Goal: Task Accomplishment & Management: Use online tool/utility

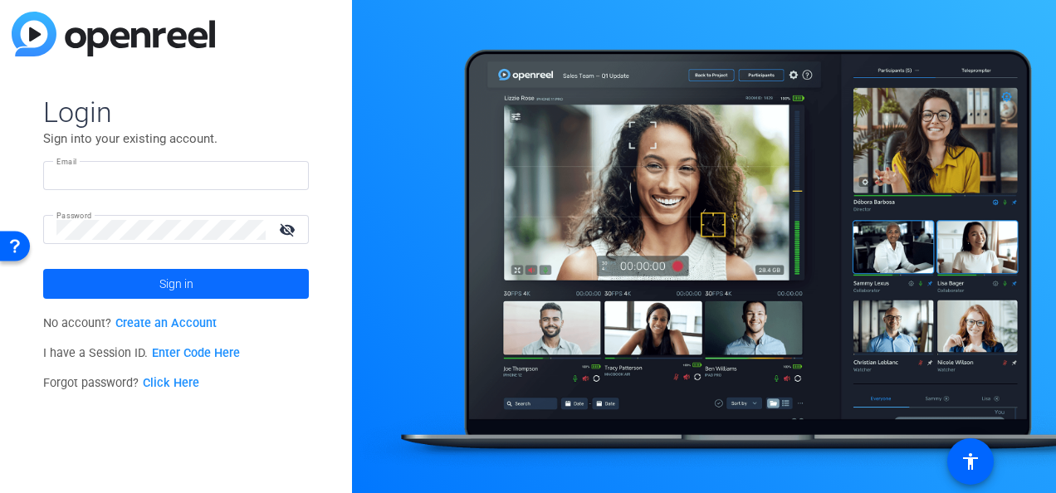
type input "[PERSON_NAME][EMAIL_ADDRESS][PERSON_NAME][DOMAIN_NAME]"
click at [199, 277] on span at bounding box center [176, 284] width 266 height 40
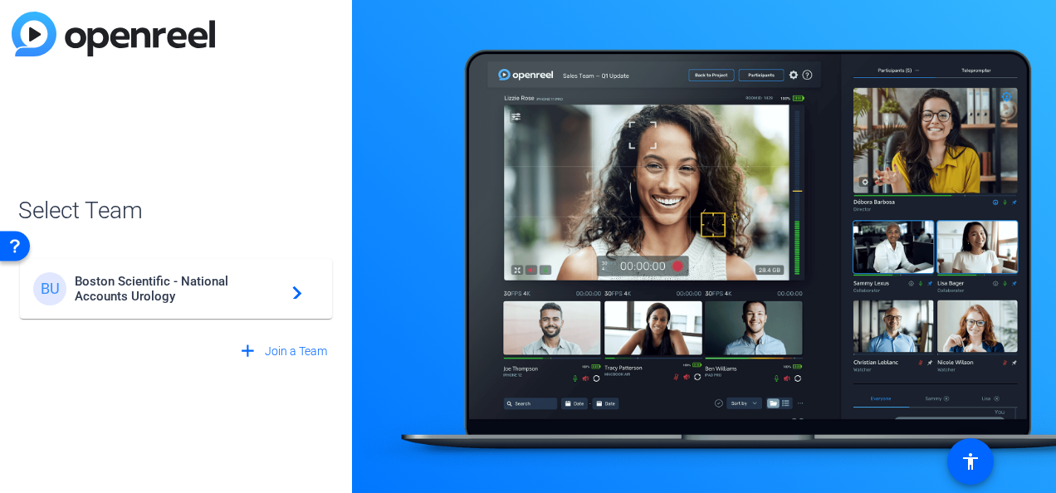
click at [199, 277] on span "Boston Scientific - National Accounts Urology" at bounding box center [179, 289] width 208 height 30
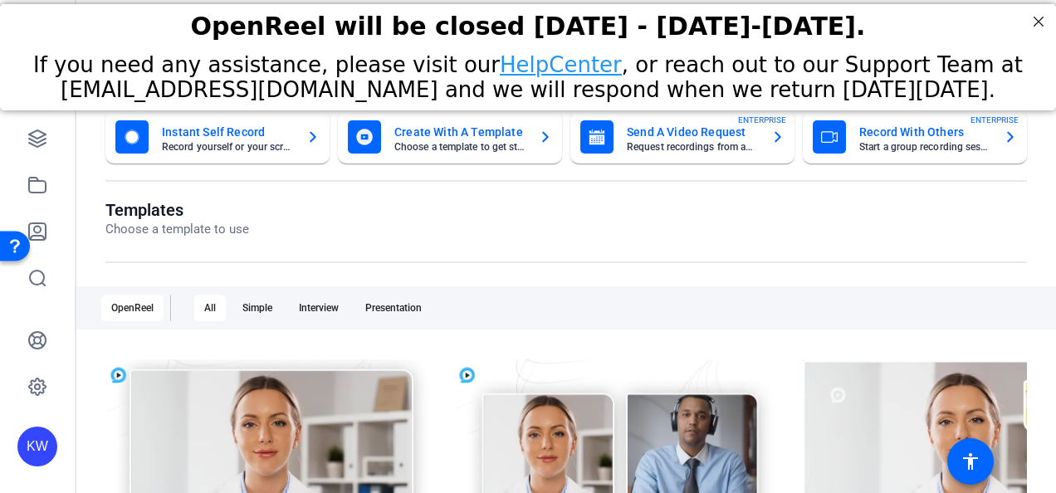
click at [688, 135] on mat-card-title "Send A Video Request" at bounding box center [692, 132] width 131 height 20
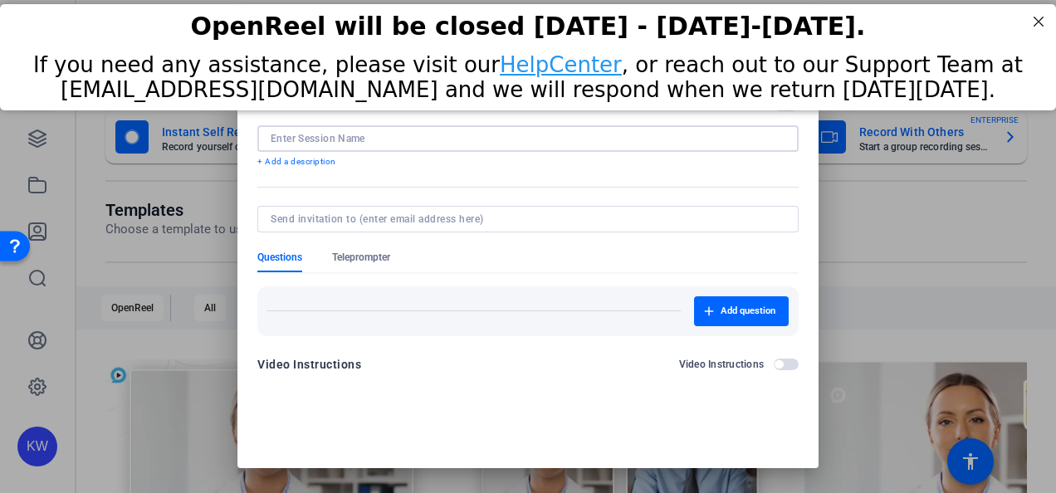
click at [683, 138] on input at bounding box center [528, 138] width 515 height 13
type input "[PERSON_NAME] Aug Video"
click at [404, 221] on input at bounding box center [525, 219] width 508 height 13
type input "[PERSON_NAME][EMAIL_ADDRESS][PERSON_NAME][DOMAIN_NAME]"
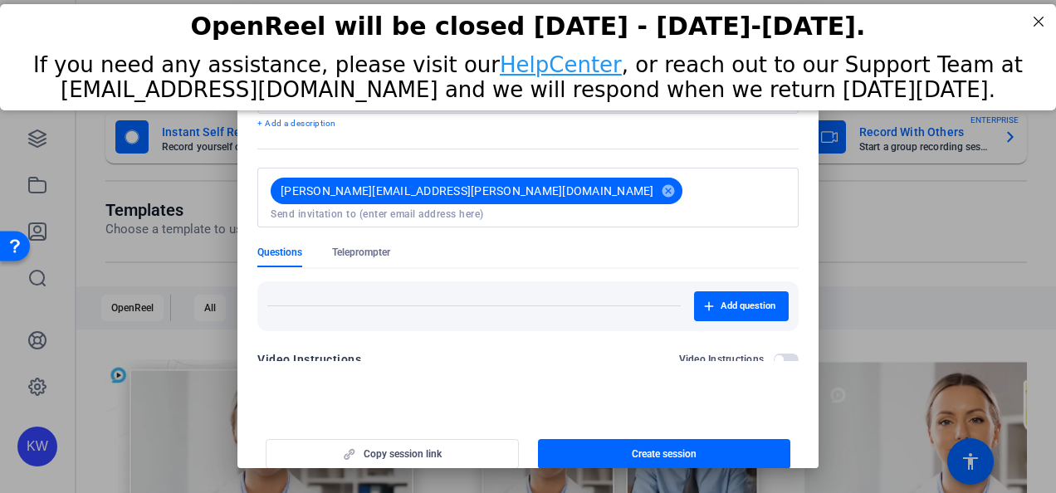
scroll to position [54, 0]
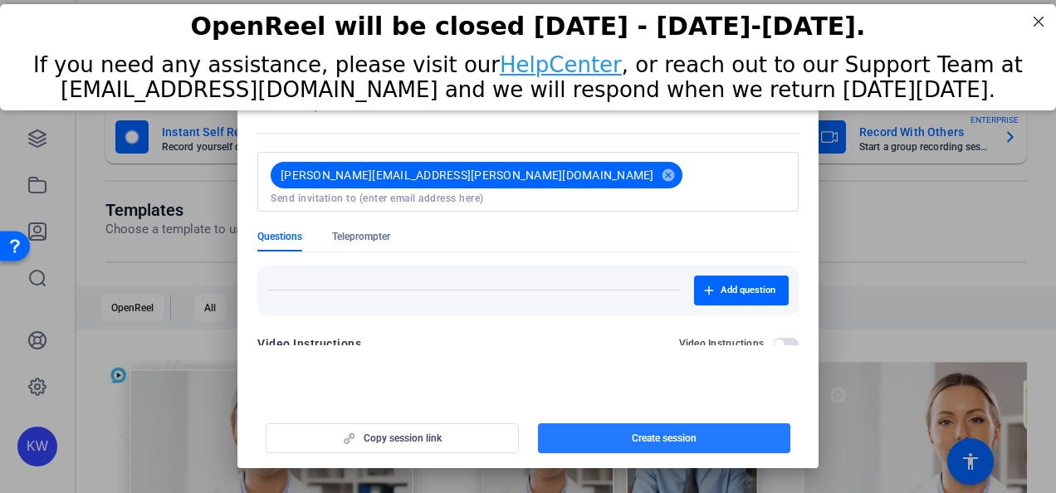
click at [710, 440] on span "button" at bounding box center [664, 439] width 253 height 40
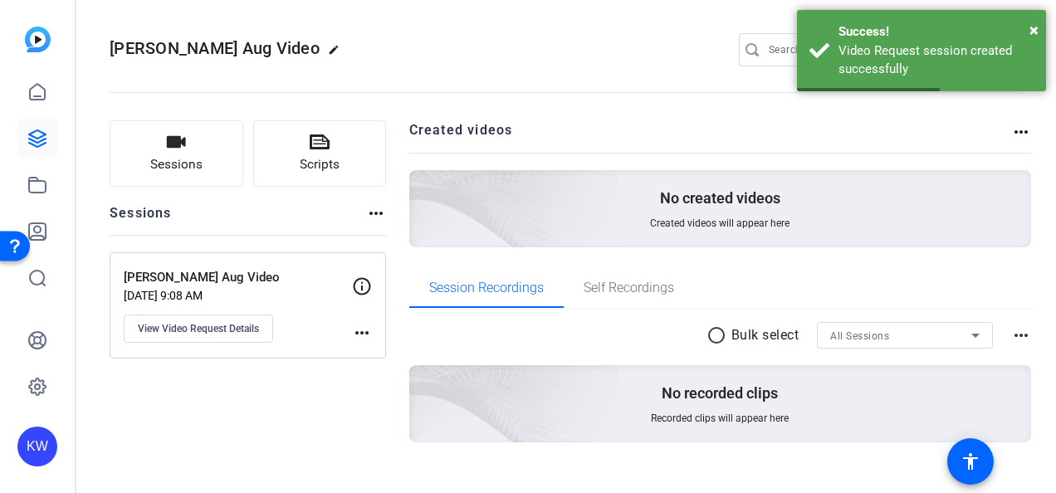
click at [366, 329] on mat-icon "more_horiz" at bounding box center [362, 333] width 20 height 20
click at [214, 324] on div at bounding box center [528, 246] width 1056 height 493
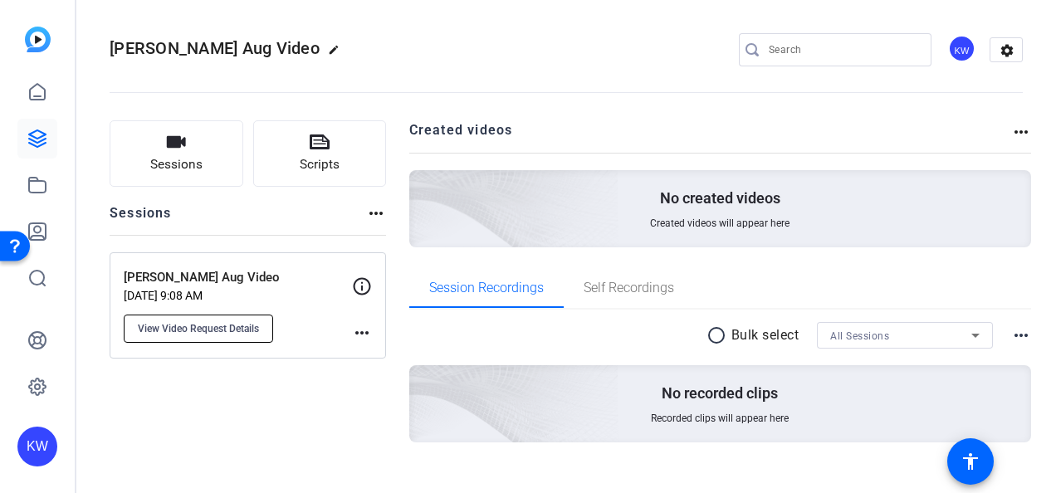
click at [199, 327] on span "View Video Request Details" at bounding box center [198, 328] width 121 height 13
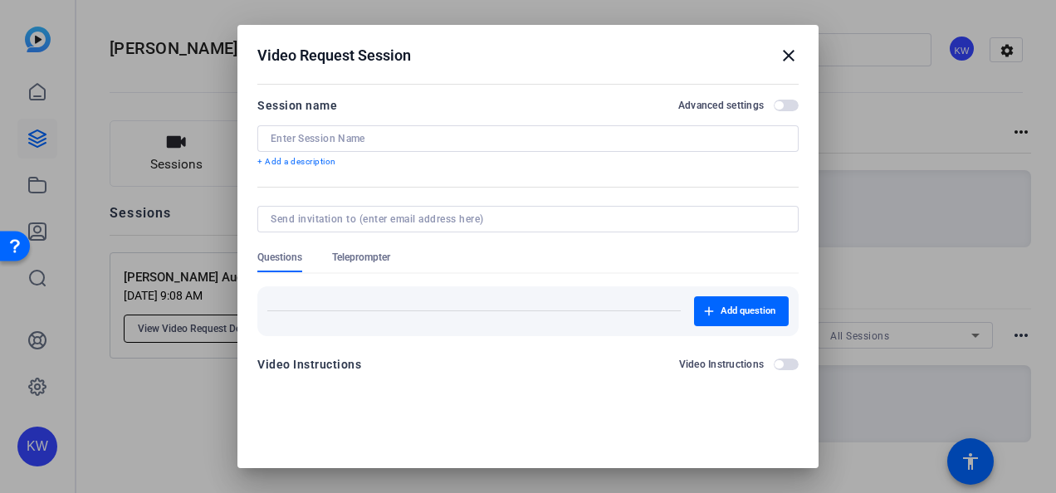
type input "[PERSON_NAME] Aug Video"
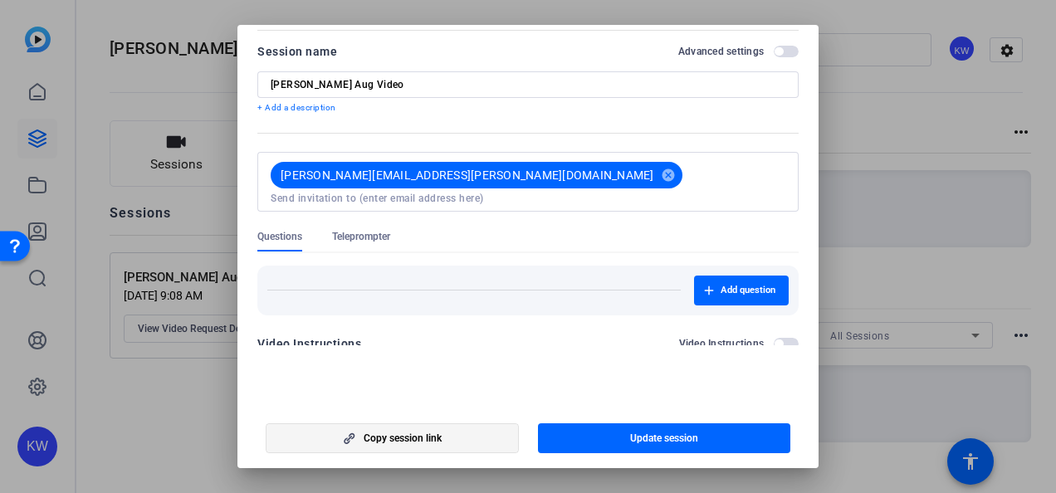
click at [404, 434] on span "Copy session link" at bounding box center [403, 438] width 78 height 13
